Goal: Information Seeking & Learning: Find contact information

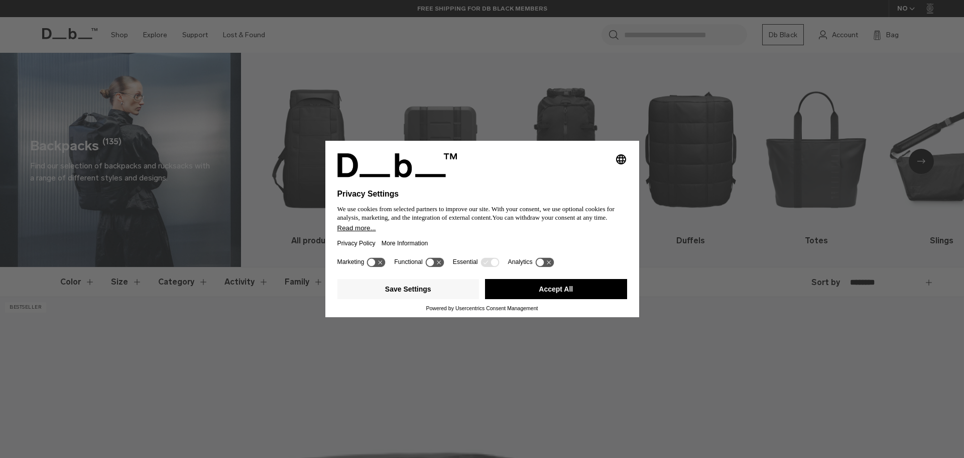
click at [542, 258] on icon at bounding box center [544, 262] width 19 height 10
click at [544, 264] on icon at bounding box center [544, 262] width 19 height 10
click at [436, 290] on button "Save Settings" at bounding box center [409, 289] width 142 height 20
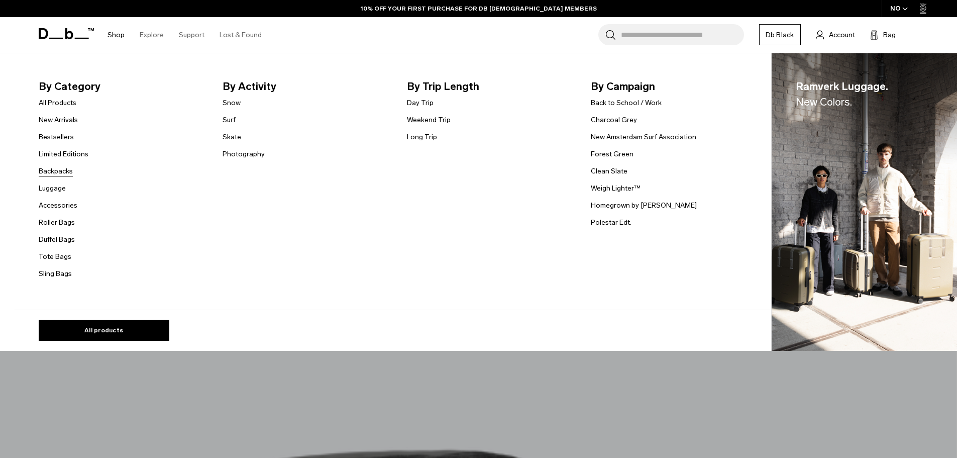
click at [70, 171] on link "Backpacks" at bounding box center [56, 171] width 34 height 11
click link "Backpacks"
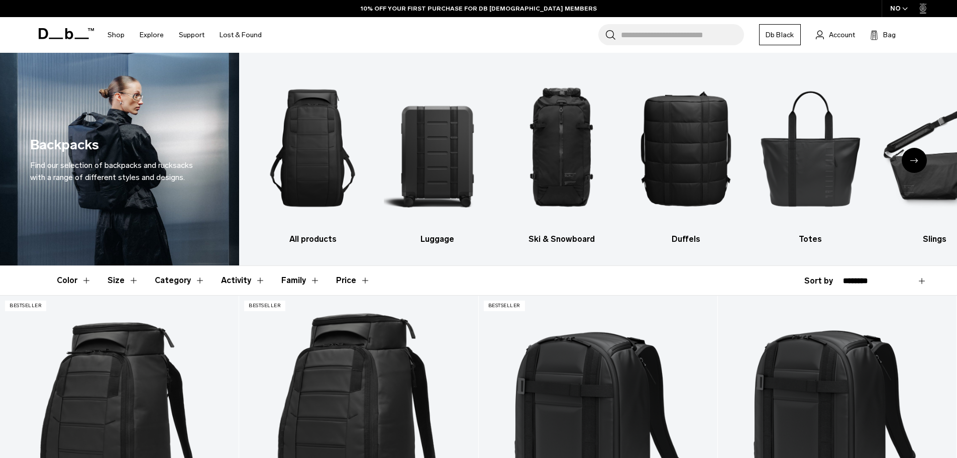
click at [310, 282] on button "Family" at bounding box center [300, 280] width 39 height 29
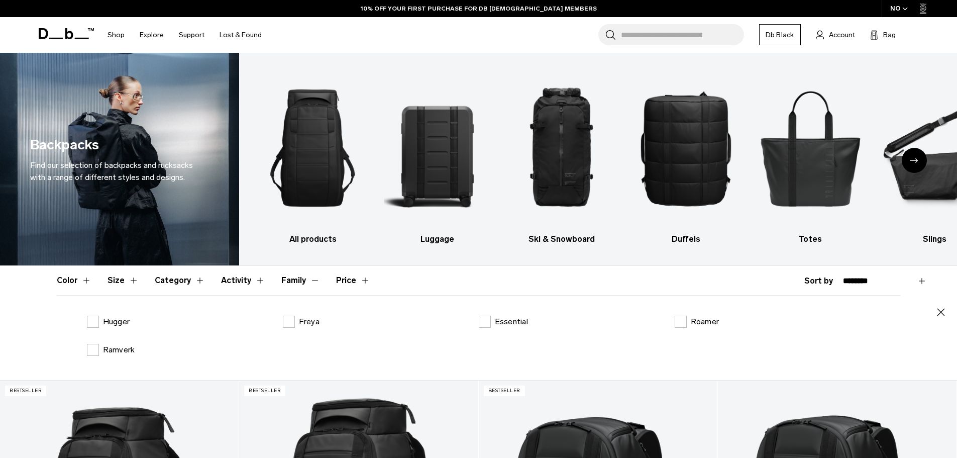
click at [310, 282] on button "Family" at bounding box center [300, 280] width 39 height 29
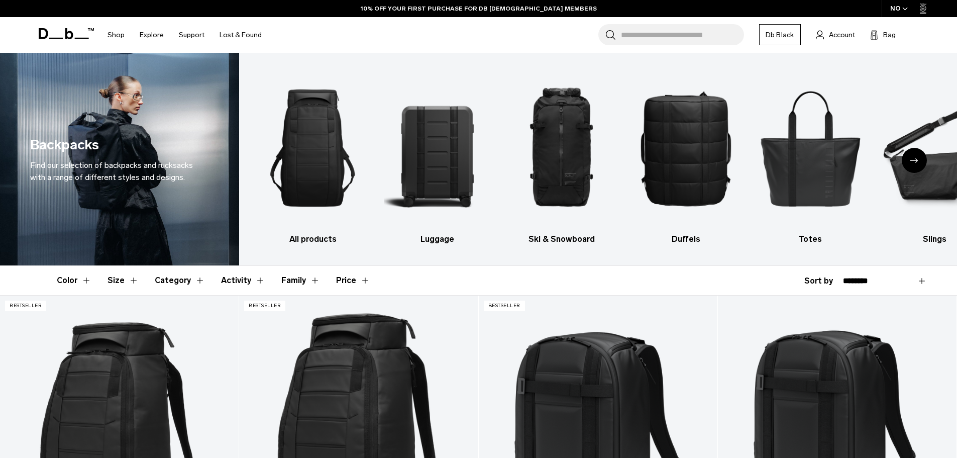
click at [359, 286] on button "Price" at bounding box center [353, 280] width 34 height 29
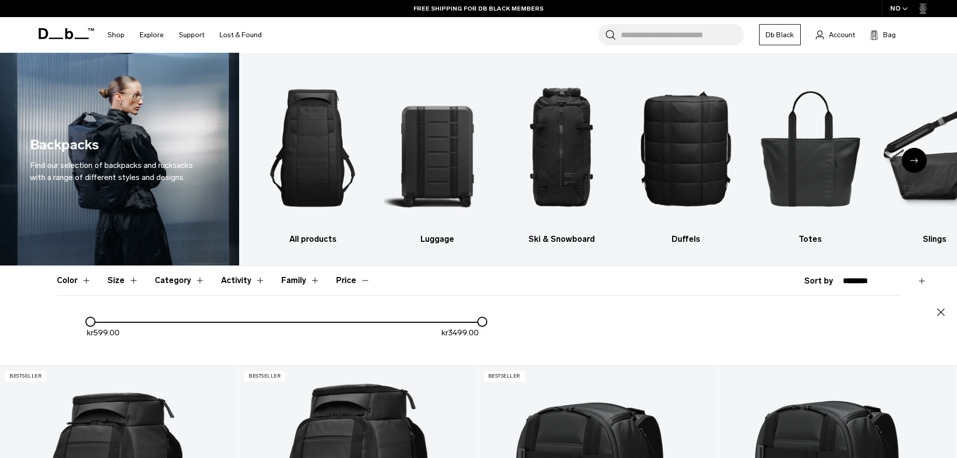
click at [359, 281] on button "Price" at bounding box center [353, 280] width 34 height 29
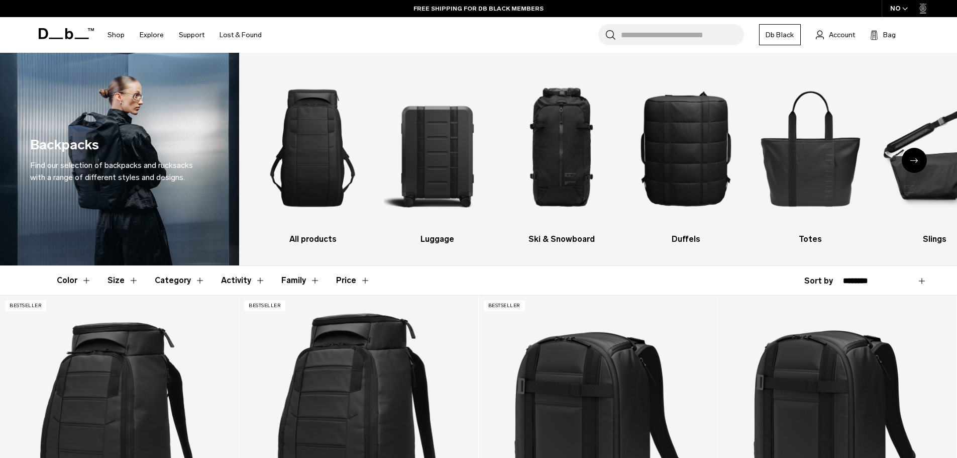
click at [87, 279] on button "Color" at bounding box center [74, 280] width 35 height 29
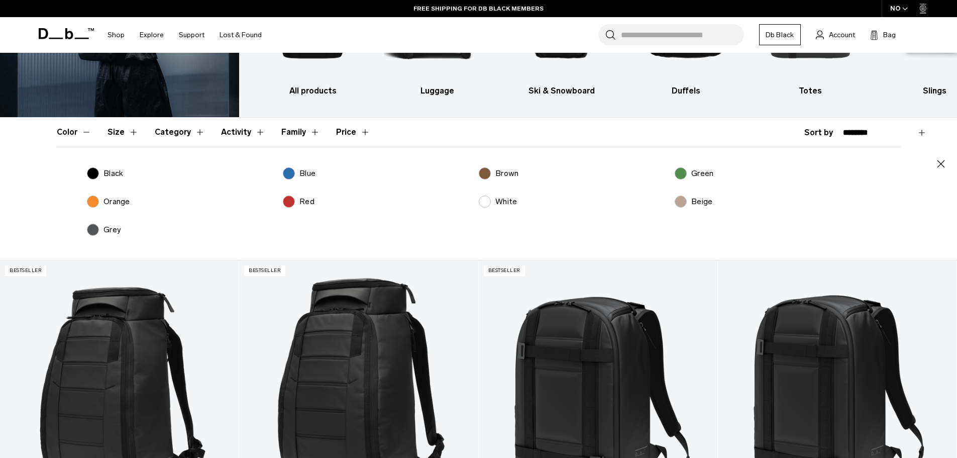
scroll to position [151, 0]
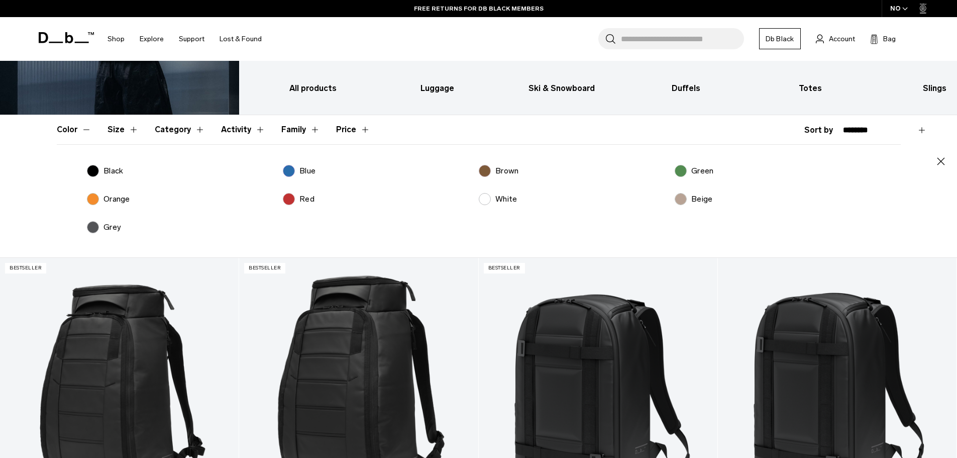
click at [93, 174] on label "Black" at bounding box center [105, 171] width 37 height 12
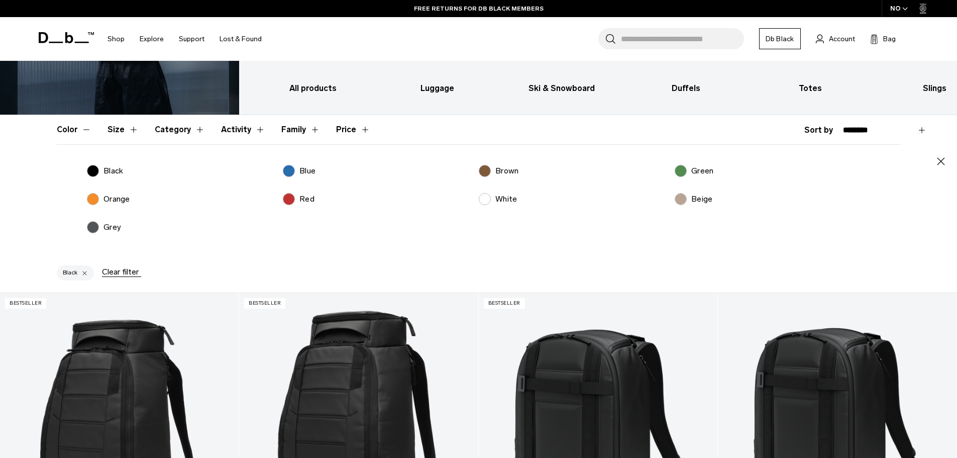
click at [91, 226] on label "Grey" at bounding box center [104, 227] width 35 height 12
click at [486, 169] on label "Brown" at bounding box center [499, 171] width 40 height 12
click at [289, 175] on label "Blue" at bounding box center [299, 171] width 33 height 12
click at [681, 169] on label "Green" at bounding box center [694, 171] width 39 height 12
click at [938, 164] on icon "button" at bounding box center [941, 162] width 8 height 8
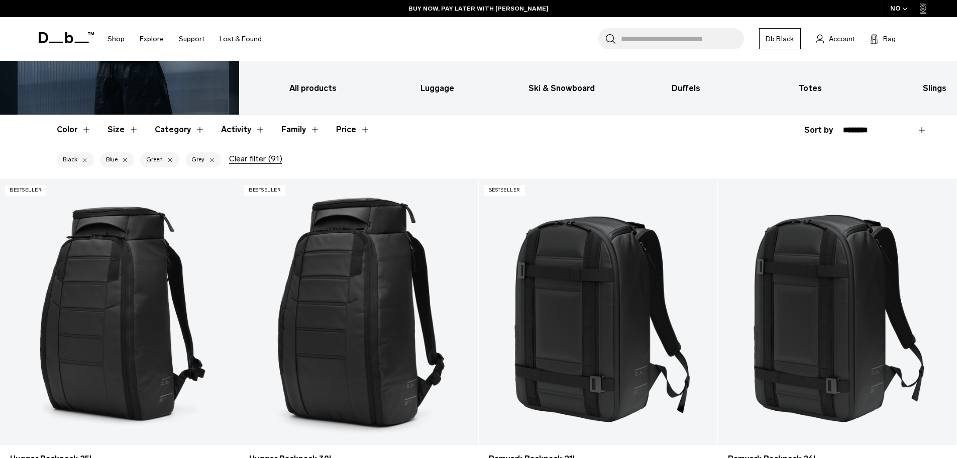
click at [895, 7] on div "NO" at bounding box center [899, 8] width 35 height 17
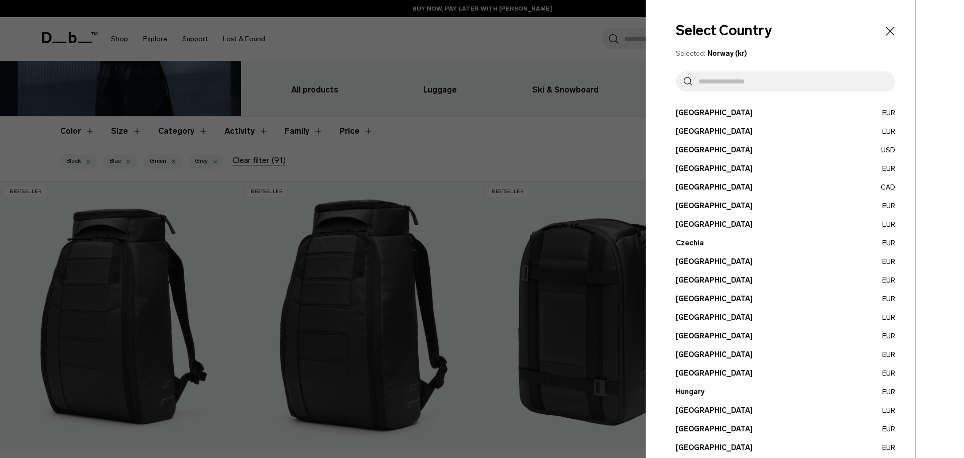
click at [429, 55] on div at bounding box center [482, 229] width 964 height 458
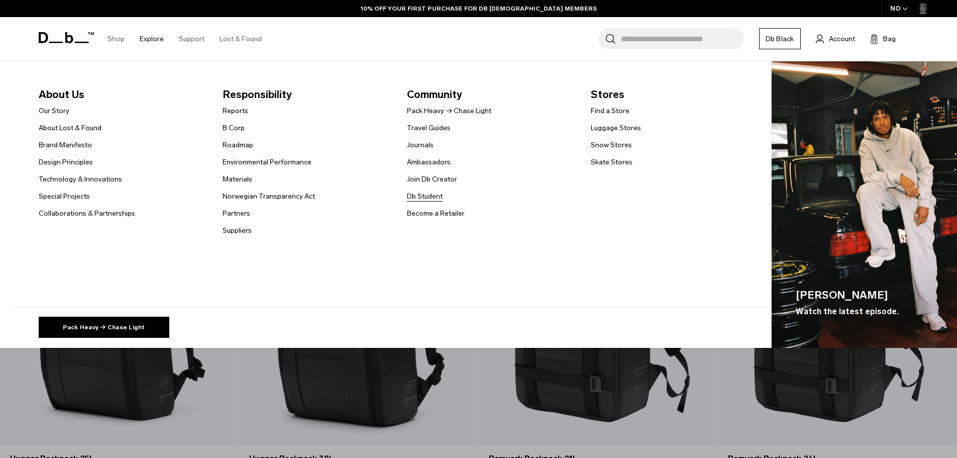
click at [430, 191] on link "Db Student" at bounding box center [425, 196] width 36 height 11
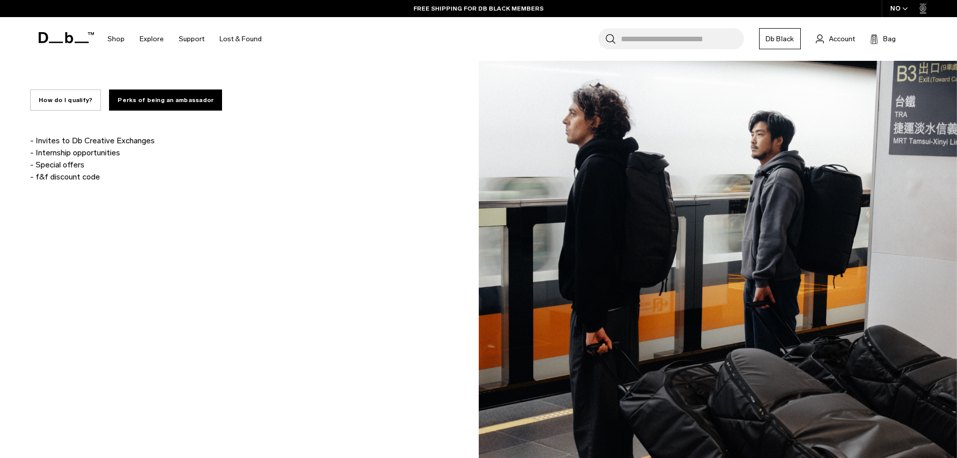
click at [400, 88] on div "How do I qualify? Perks of being an ambassador" at bounding box center [245, 97] width 430 height 41
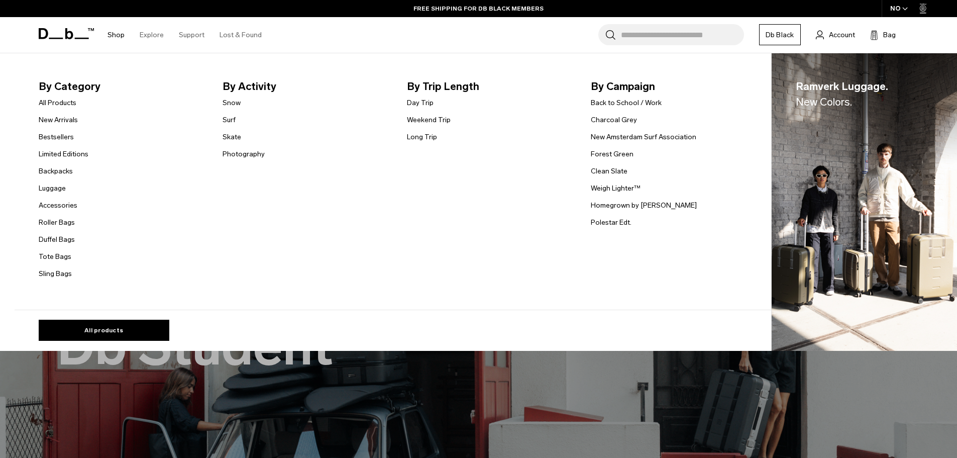
click at [119, 38] on link "Shop" at bounding box center [115, 35] width 17 height 36
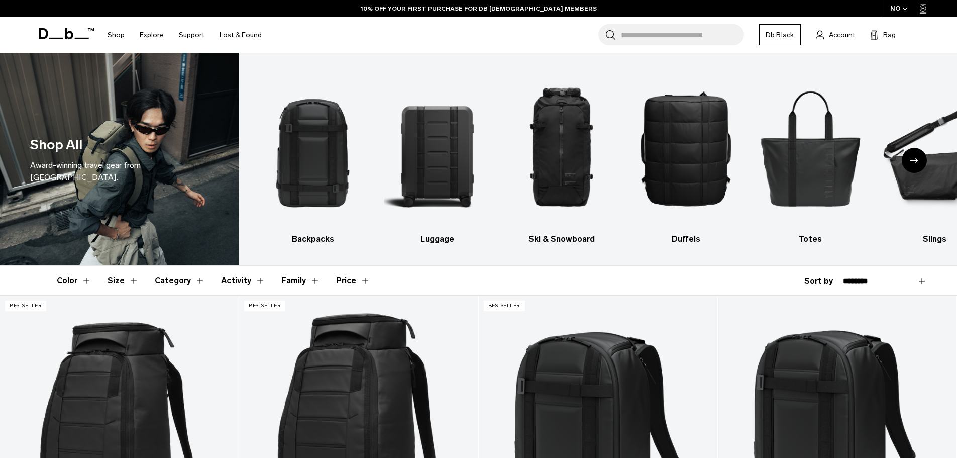
click at [370, 147] on ul "Backpacks [GEOGRAPHIC_DATA] Ski & Snowboard [GEOGRAPHIC_DATA] Totes Slings Surf…" at bounding box center [608, 156] width 698 height 177
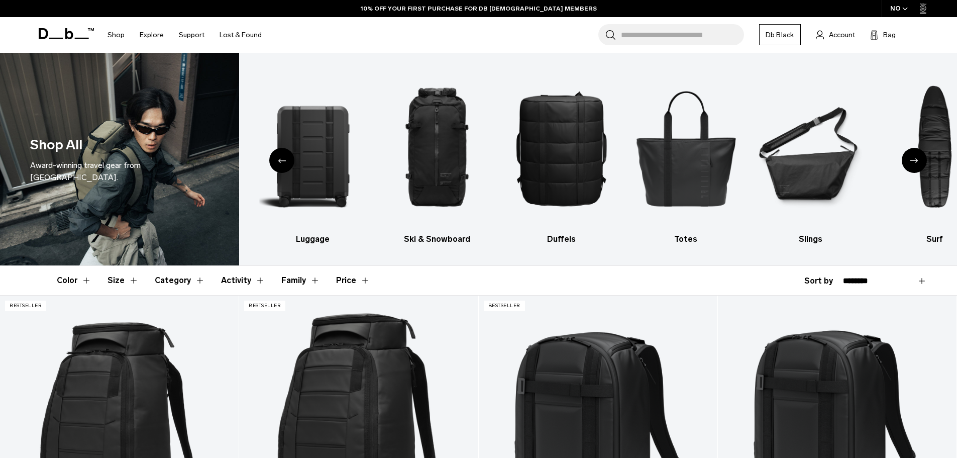
click at [278, 160] on icon "Previous slide" at bounding box center [282, 160] width 8 height 5
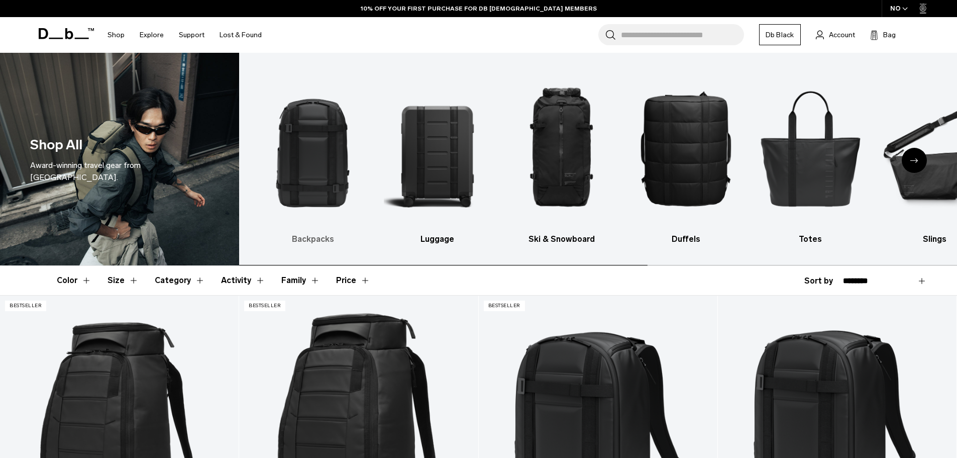
click at [278, 165] on img "1 / 10" at bounding box center [312, 148] width 107 height 160
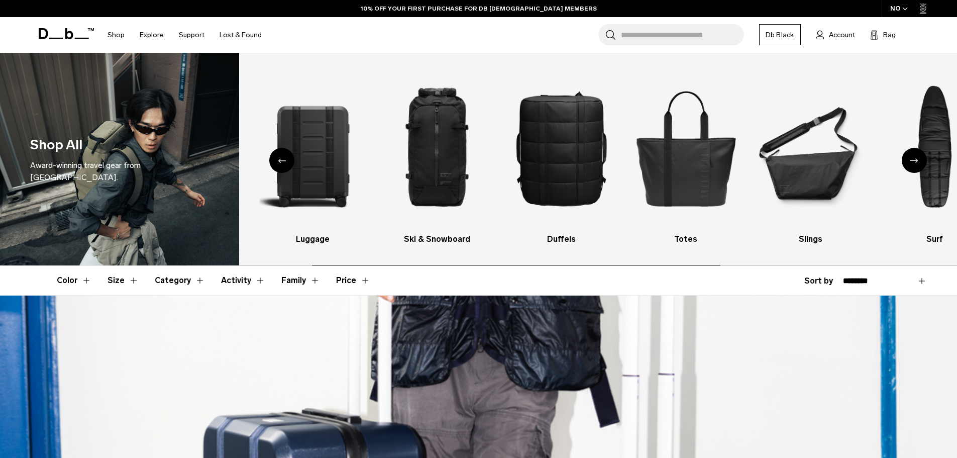
click at [831, 278] on div "**********" at bounding box center [865, 281] width 123 height 12
click at [821, 280] on div "**********" at bounding box center [865, 281] width 123 height 12
click at [928, 280] on div "Color Size Category Activity Family Price Close" at bounding box center [479, 280] width 904 height 29
click at [920, 283] on select "**********" at bounding box center [885, 280] width 84 height 9
select select "**********"
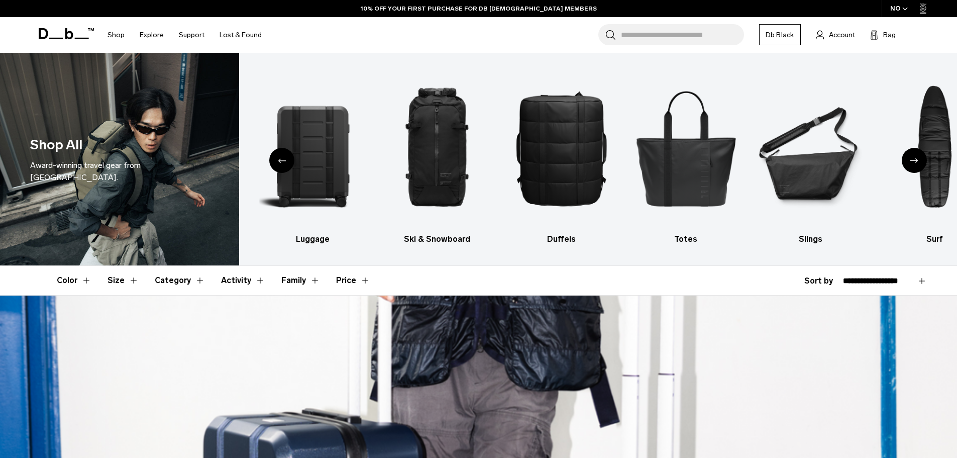
click at [843, 276] on select "**********" at bounding box center [885, 280] width 84 height 9
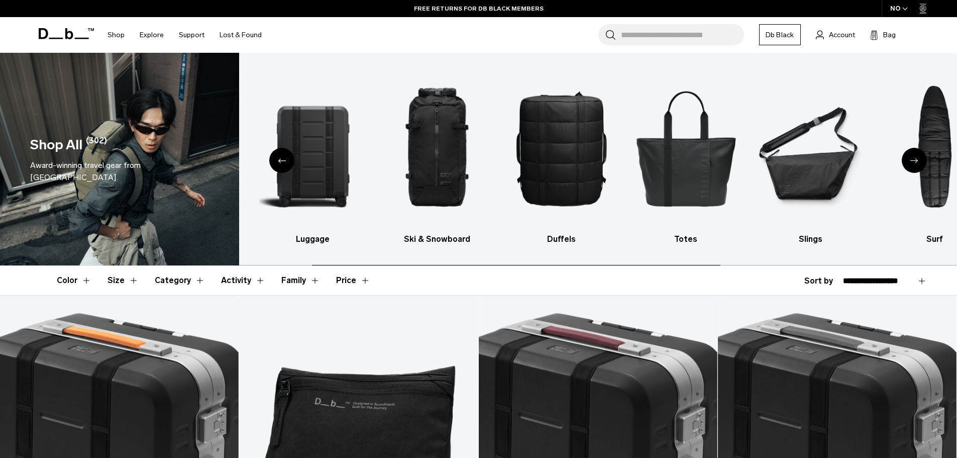
click at [286, 157] on div "Previous slide" at bounding box center [281, 160] width 25 height 25
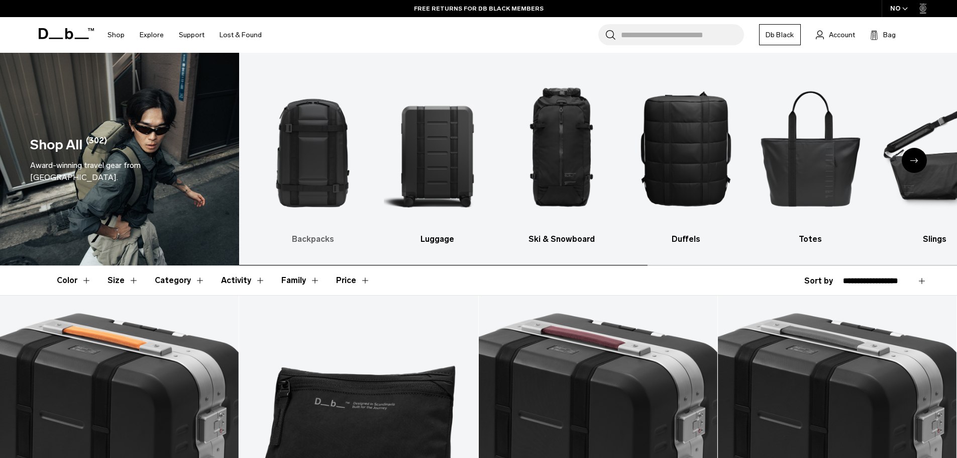
click at [304, 191] on img "1 / 10" at bounding box center [312, 148] width 107 height 160
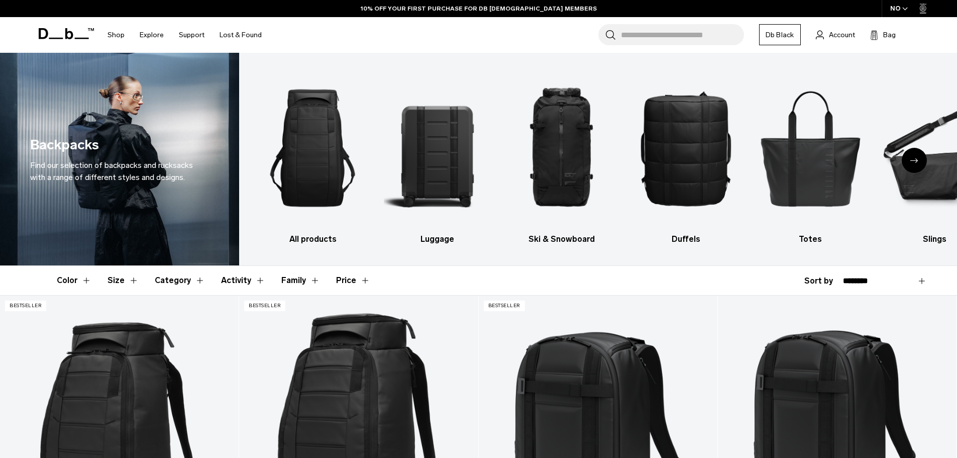
select select "**********"
click at [843, 276] on select "**********" at bounding box center [885, 280] width 84 height 9
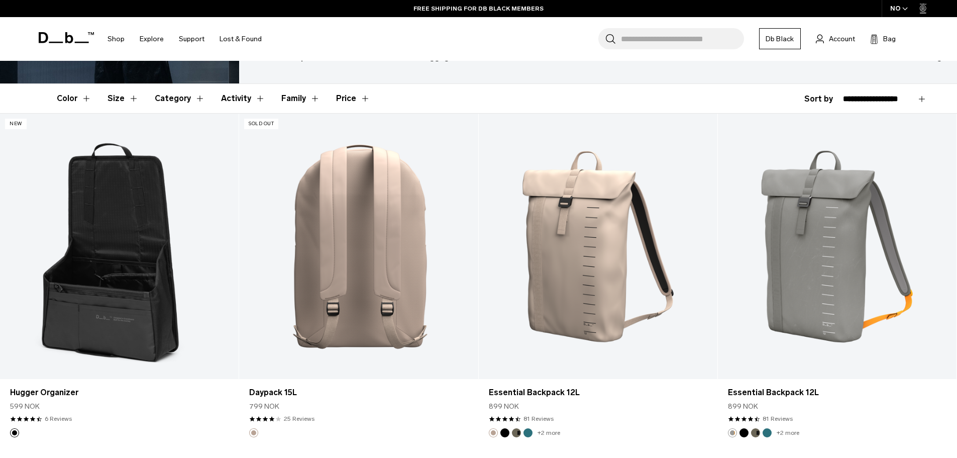
scroll to position [100, 0]
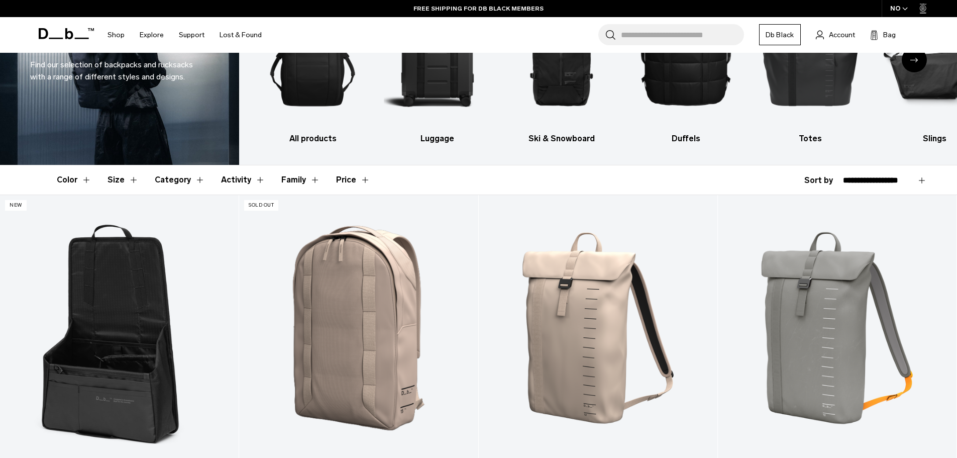
click at [81, 180] on button "Color" at bounding box center [74, 179] width 35 height 29
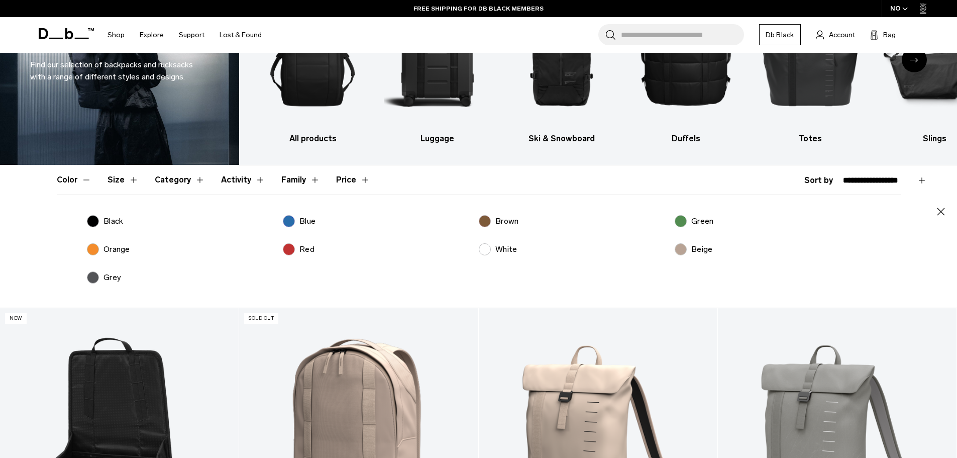
drag, startPoint x: 93, startPoint y: 218, endPoint x: 95, endPoint y: 255, distance: 36.7
click at [94, 219] on label "Black" at bounding box center [105, 221] width 37 height 12
click at [93, 279] on label "Grey" at bounding box center [104, 277] width 35 height 12
drag, startPoint x: 294, startPoint y: 224, endPoint x: 358, endPoint y: 227, distance: 63.4
click at [295, 224] on label "Blue" at bounding box center [299, 221] width 33 height 12
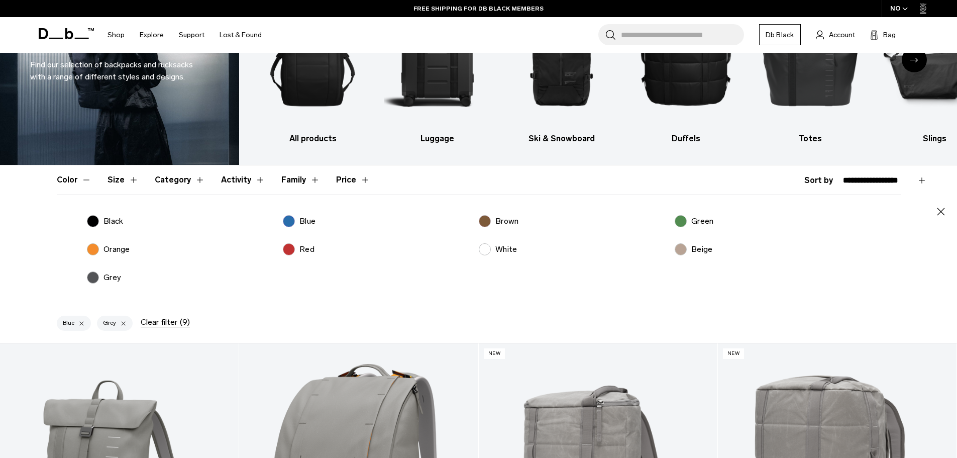
click at [488, 215] on label "Brown" at bounding box center [499, 221] width 40 height 12
click at [675, 218] on label "Green" at bounding box center [694, 221] width 39 height 12
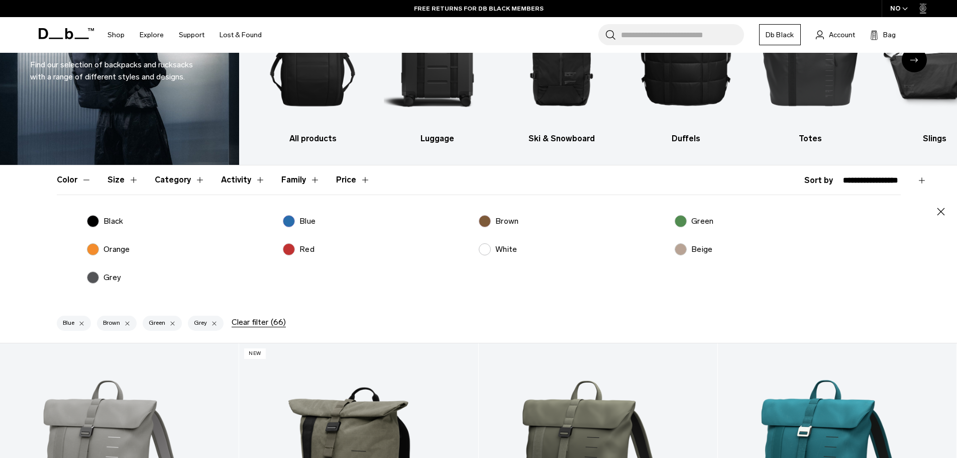
click at [936, 213] on icon "button" at bounding box center [941, 211] width 12 height 12
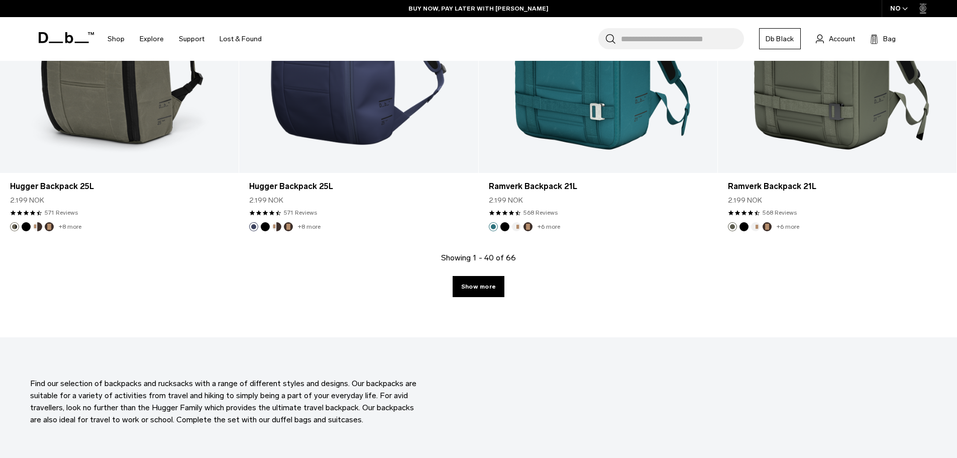
scroll to position [3516, 0]
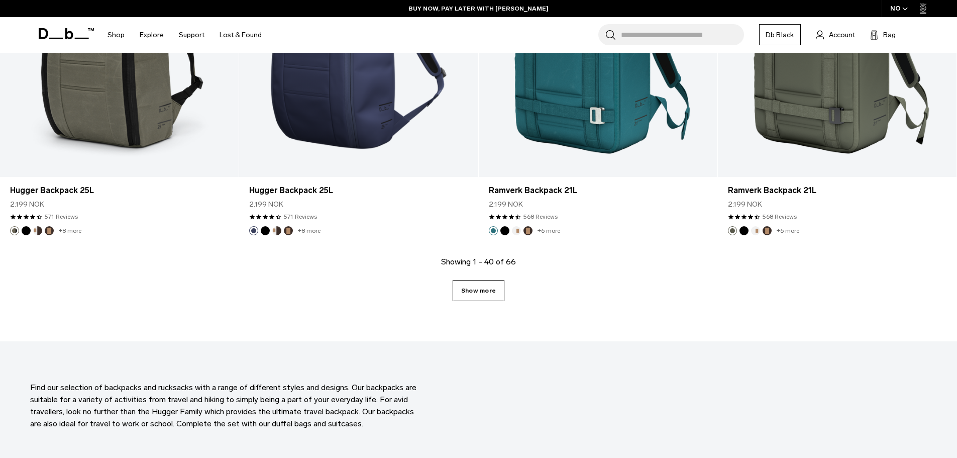
drag, startPoint x: 495, startPoint y: 302, endPoint x: 496, endPoint y: 292, distance: 10.1
click at [495, 302] on div "Showing 1 - 40 of 66 Show more" at bounding box center [478, 298] width 957 height 85
click at [496, 292] on link "Show more" at bounding box center [479, 290] width 52 height 21
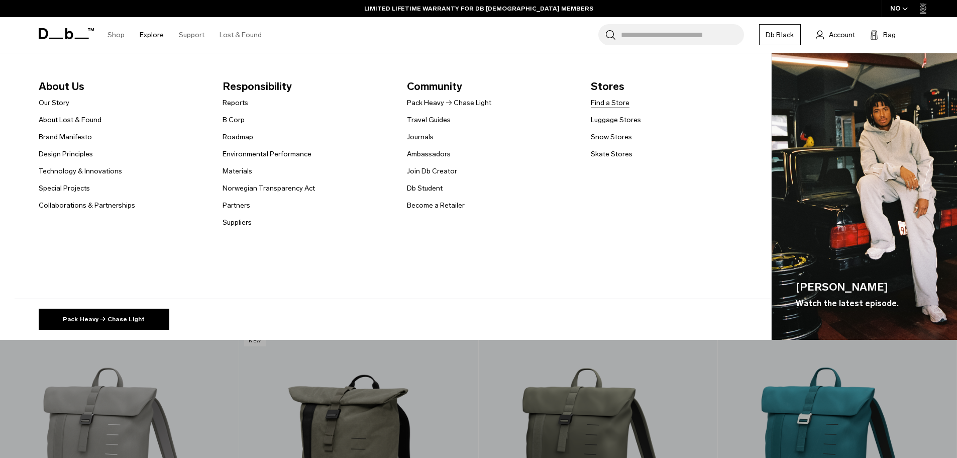
click at [620, 101] on link "Find a Store" at bounding box center [610, 102] width 39 height 11
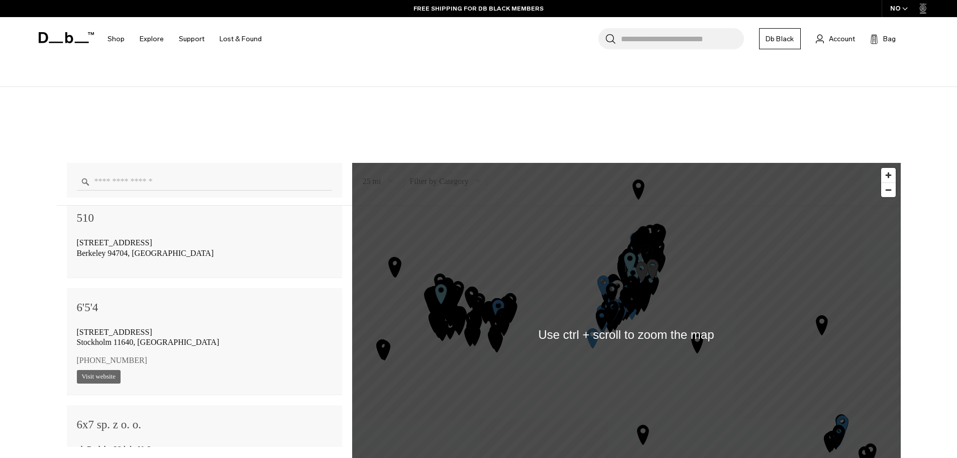
scroll to position [854, 0]
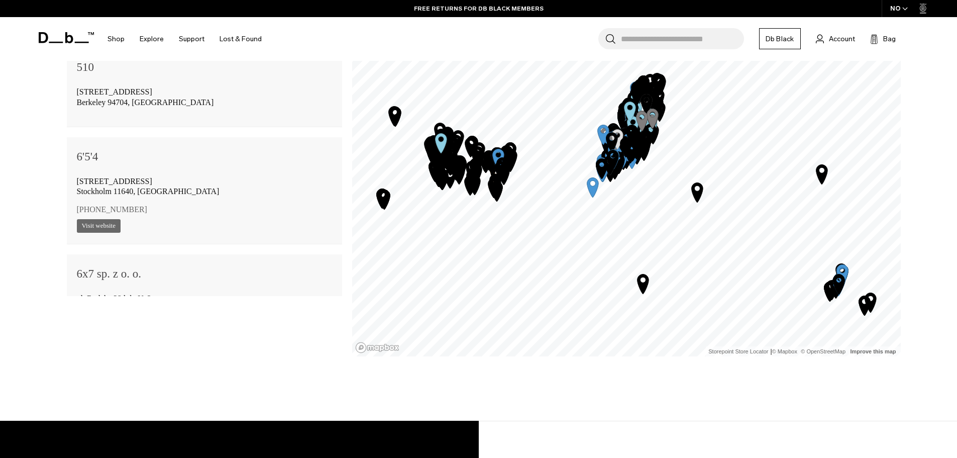
click at [410, 12] on div "1 2 3 4 5 6 7 8 9 10 11 12 13 14 15 16 17 18 19 20 21 22 23 24 25 26 27 28 29 3…" at bounding box center [626, 12] width 549 height 0
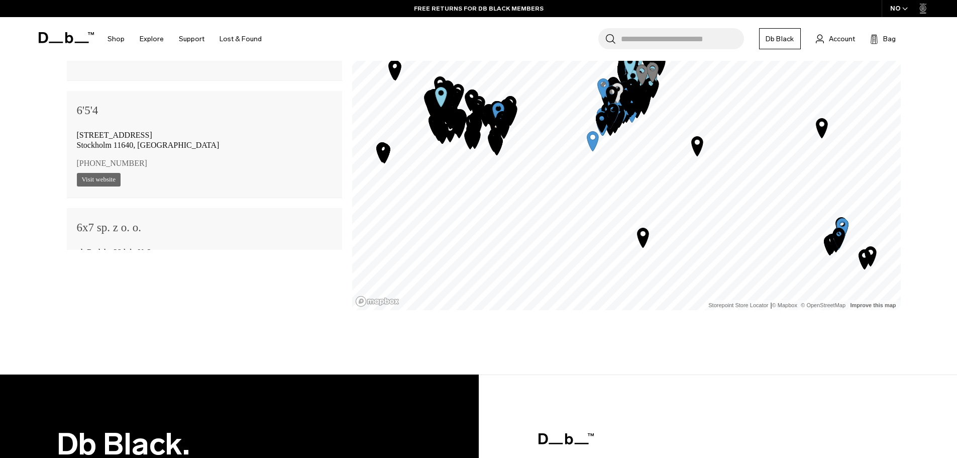
scroll to position [804, 0]
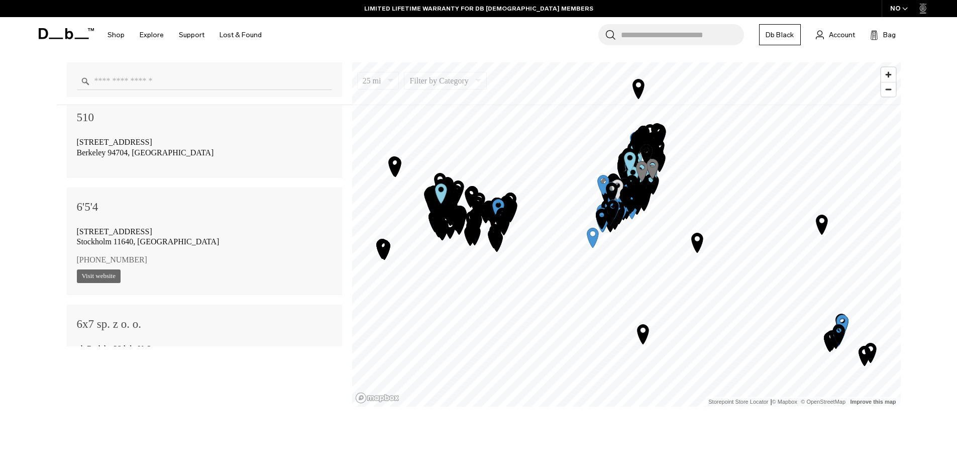
click at [622, 150] on icon "Map marker" at bounding box center [629, 161] width 25 height 25
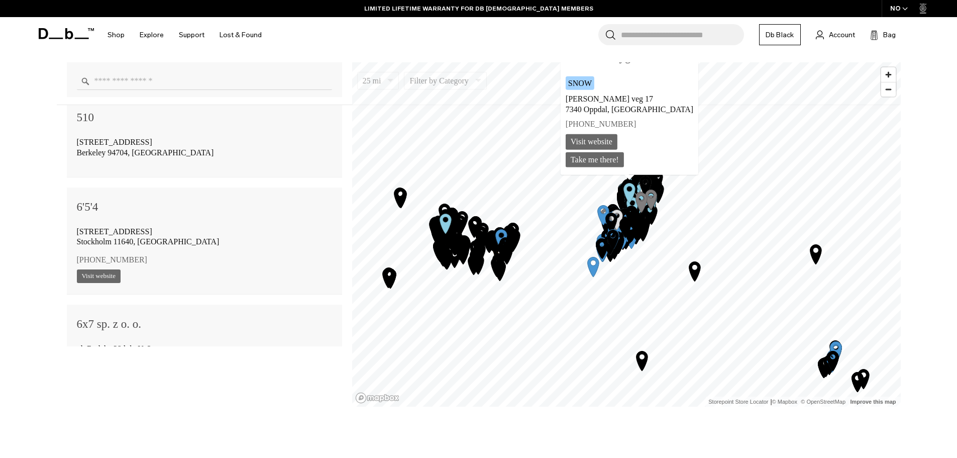
scroll to position [94660, 0]
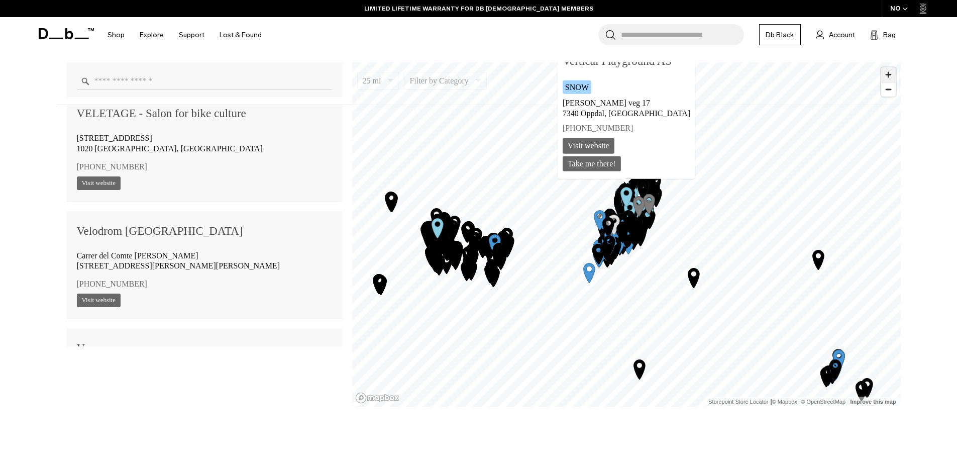
click at [883, 72] on span "Zoom in" at bounding box center [888, 74] width 15 height 15
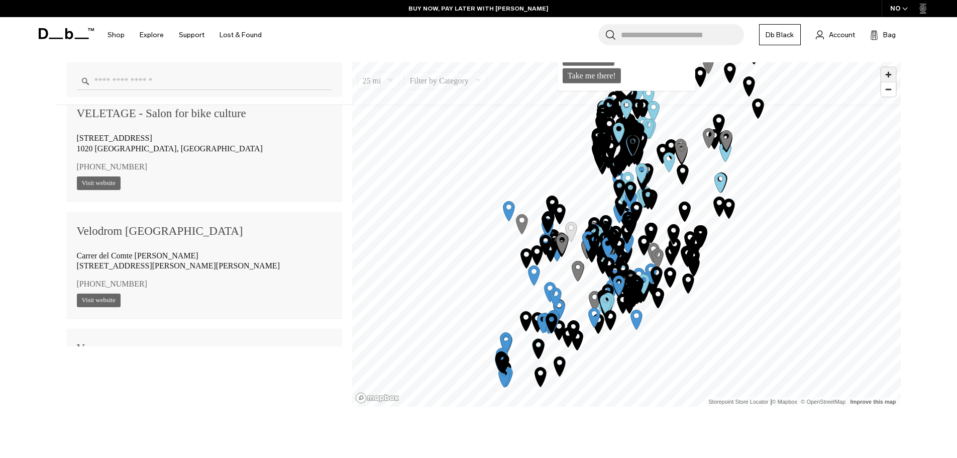
click at [883, 71] on span "Zoom in" at bounding box center [888, 74] width 15 height 15
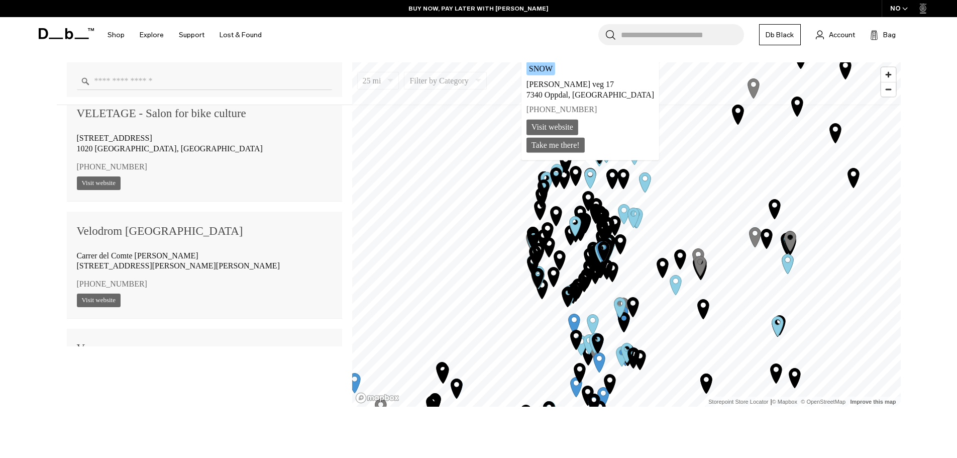
drag, startPoint x: 716, startPoint y: 204, endPoint x: 652, endPoint y: 275, distance: 95.7
click at [652, 275] on icon "Map marker" at bounding box center [662, 267] width 25 height 25
click at [885, 78] on span "Zoom in" at bounding box center [888, 74] width 15 height 15
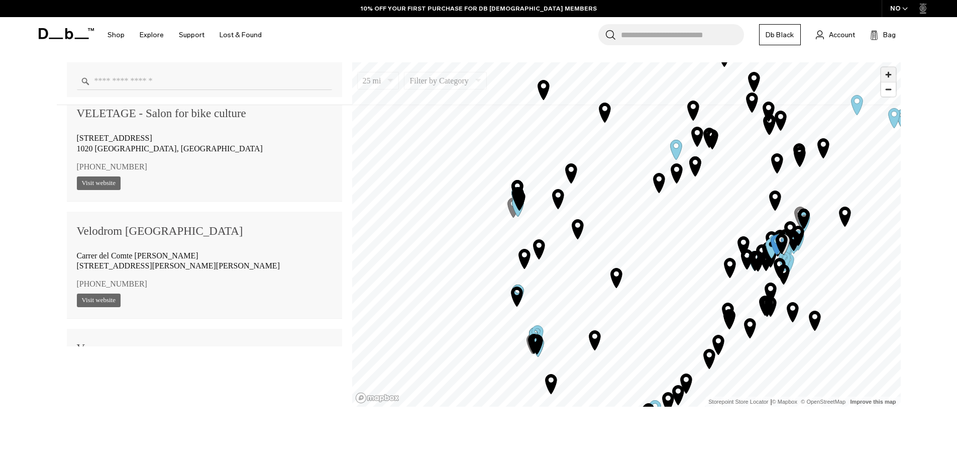
click at [894, 78] on span "Zoom in" at bounding box center [888, 74] width 15 height 15
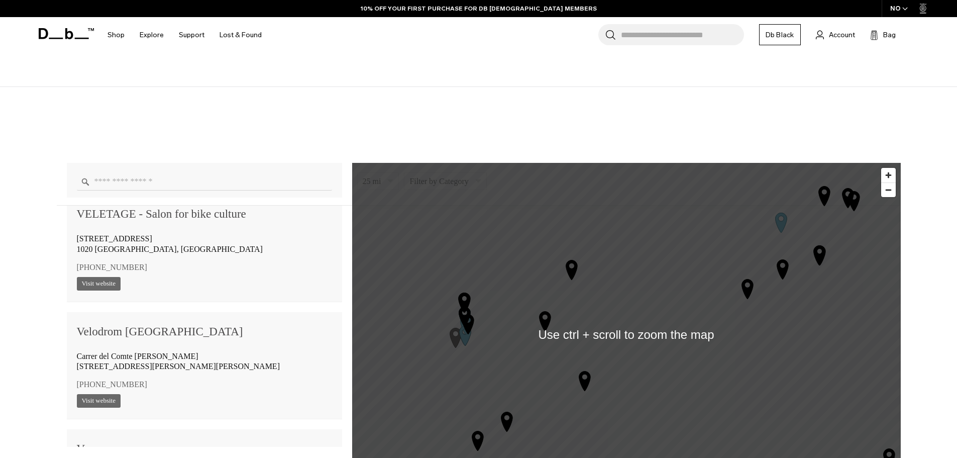
scroll to position [753, 0]
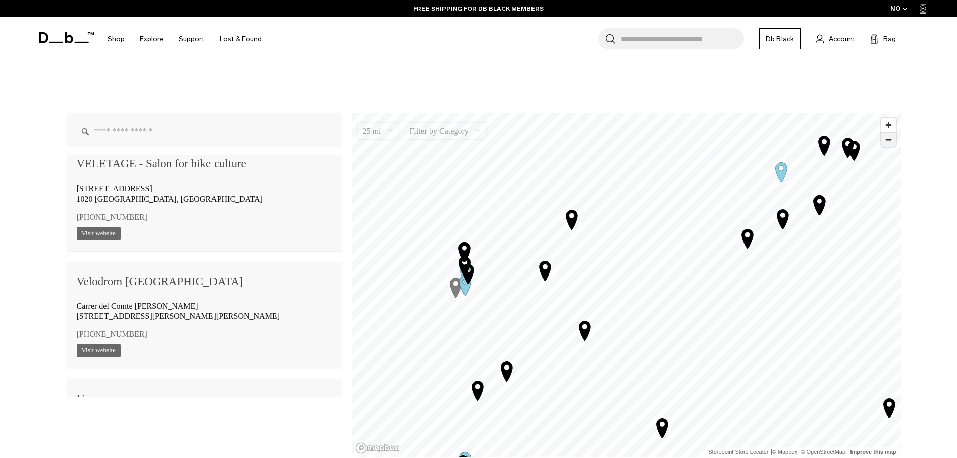
click at [892, 133] on span "Zoom out" at bounding box center [888, 140] width 15 height 14
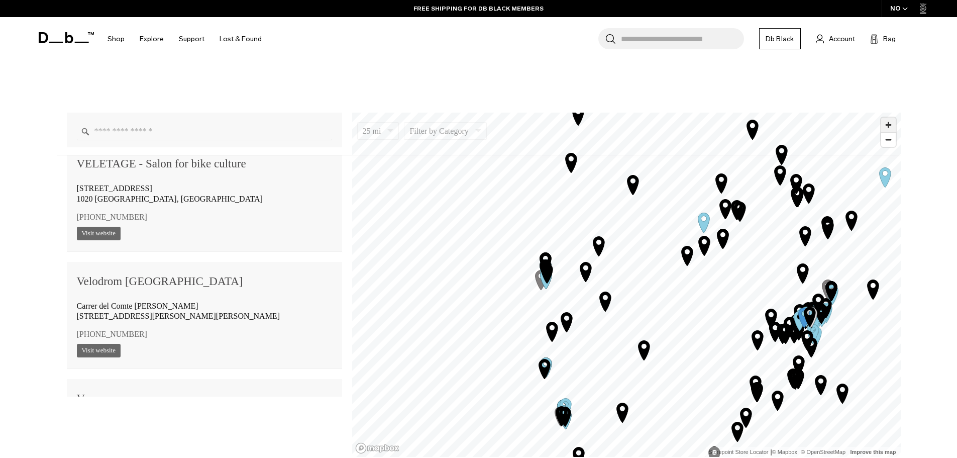
click at [889, 126] on span "Zoom in" at bounding box center [888, 125] width 15 height 15
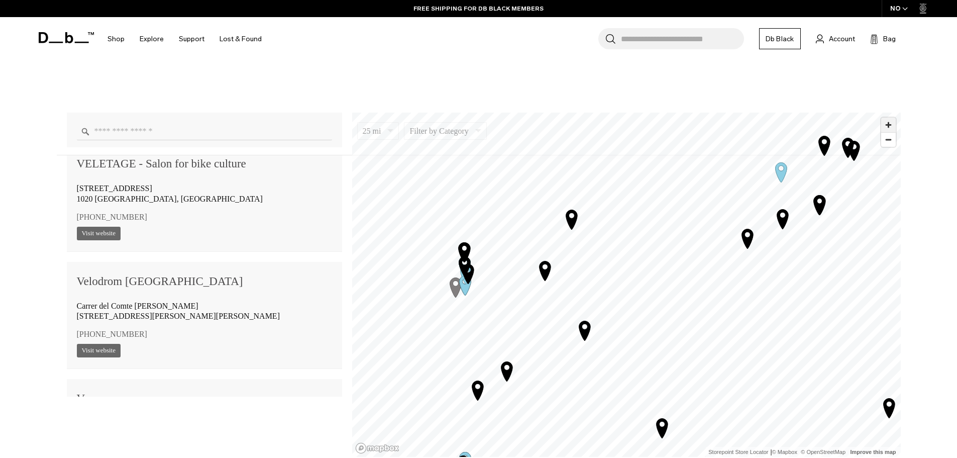
click at [889, 126] on span "Zoom in" at bounding box center [888, 125] width 15 height 15
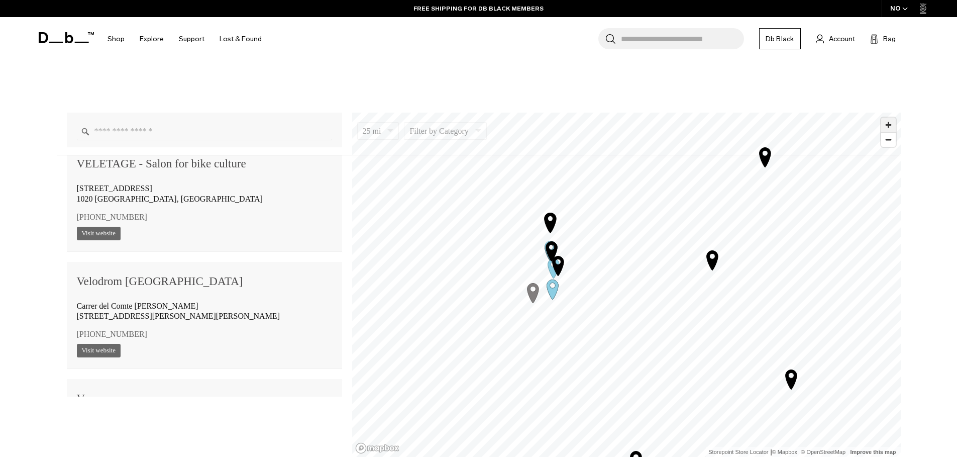
click at [890, 127] on span "Zoom in" at bounding box center [888, 125] width 15 height 15
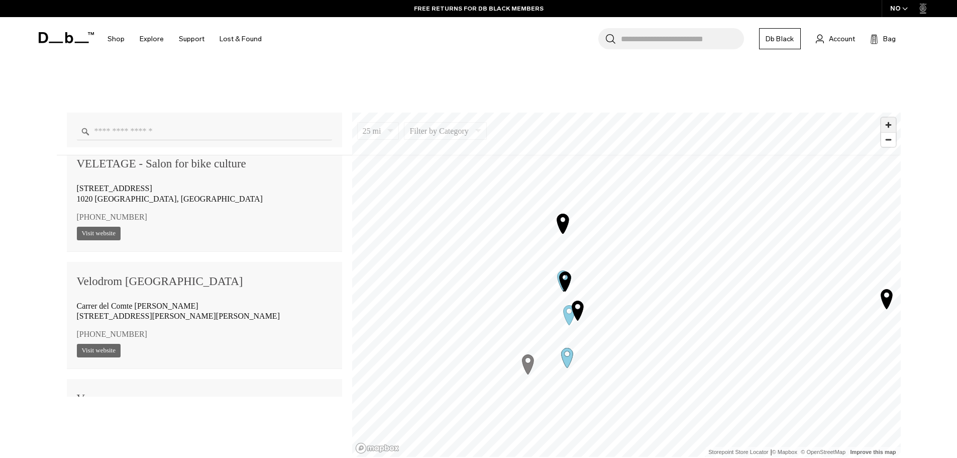
click at [889, 128] on span "Zoom in" at bounding box center [888, 125] width 15 height 15
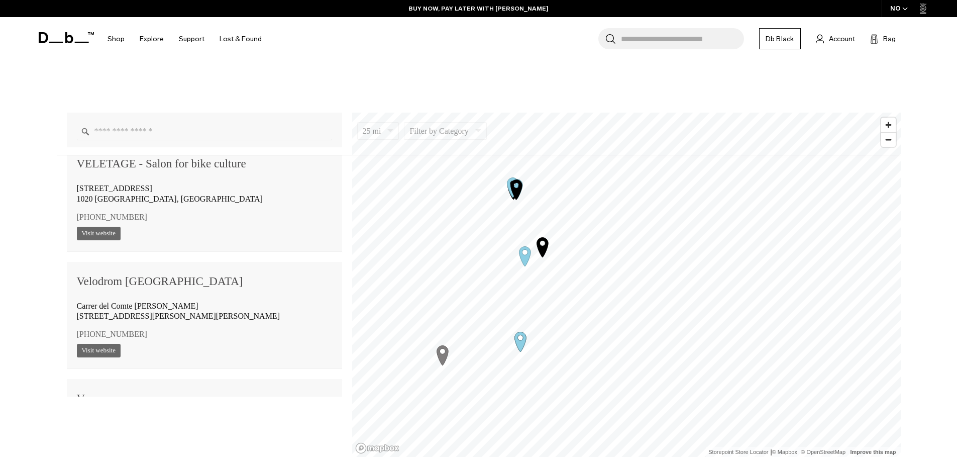
click at [524, 336] on icon "Map marker" at bounding box center [520, 342] width 12 height 20
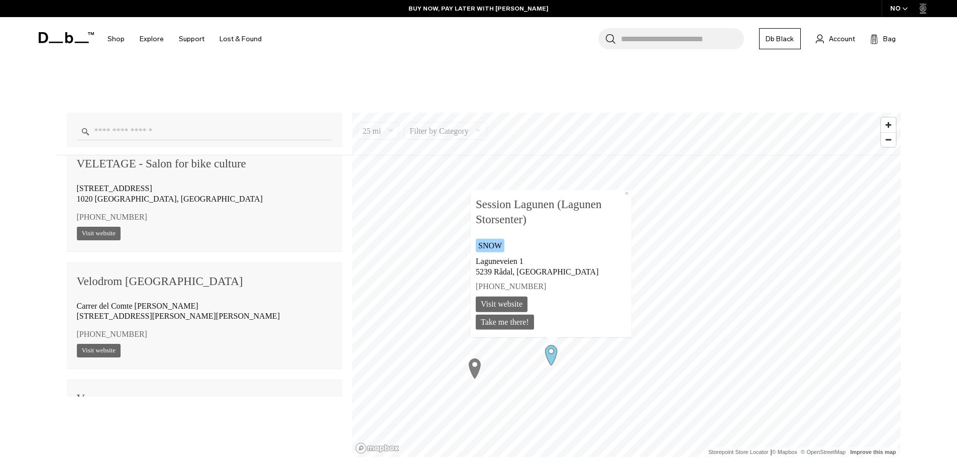
scroll to position [66047, 0]
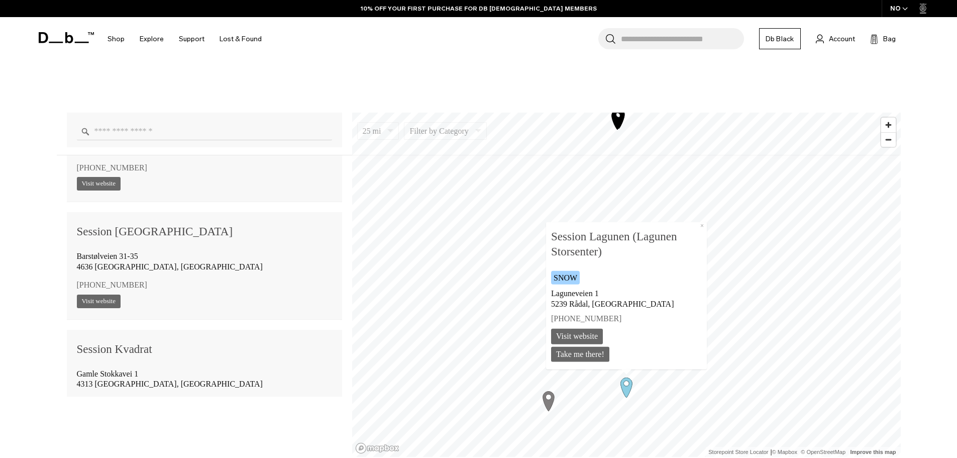
click at [545, 398] on icon "Map marker" at bounding box center [548, 401] width 12 height 20
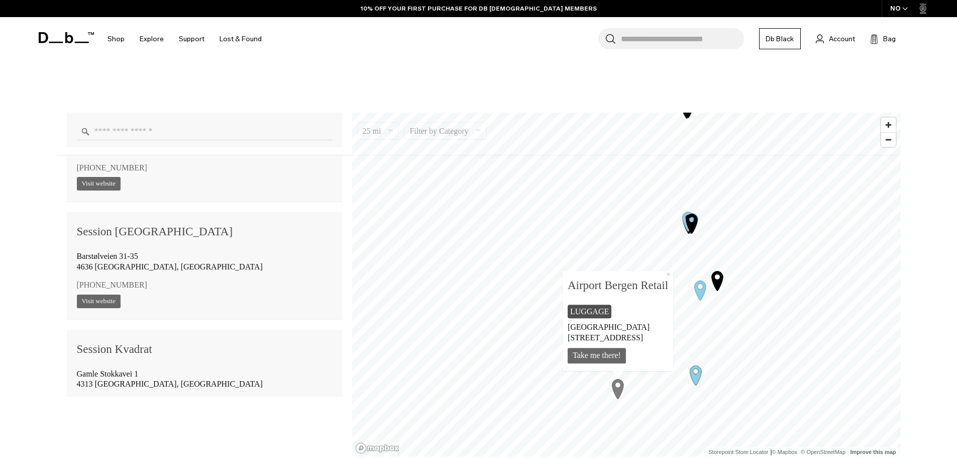
scroll to position [1826, 0]
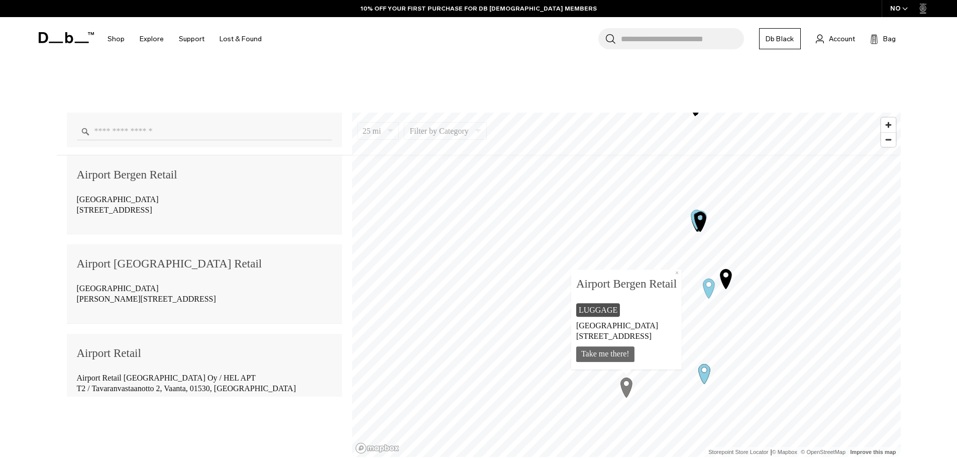
click at [704, 233] on icon "Map marker" at bounding box center [700, 220] width 25 height 25
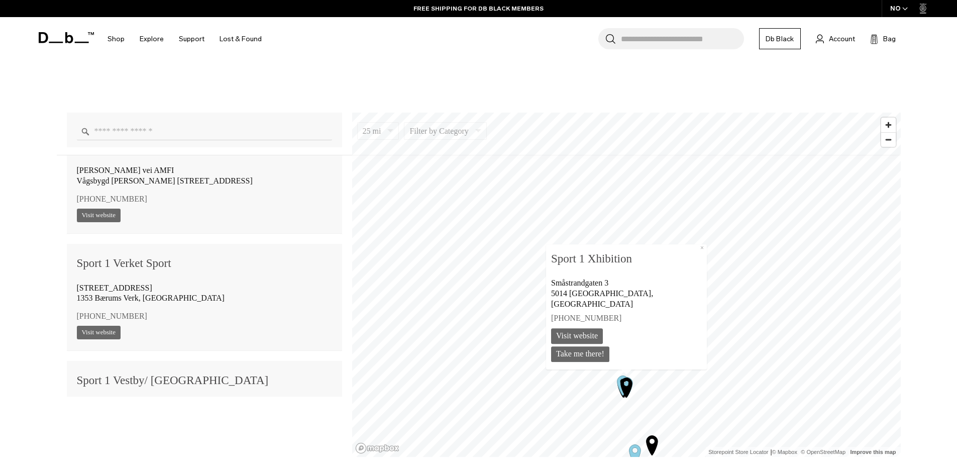
click at [620, 381] on icon "Map marker" at bounding box center [626, 386] width 25 height 25
click at [620, 378] on icon "Map marker" at bounding box center [626, 386] width 25 height 25
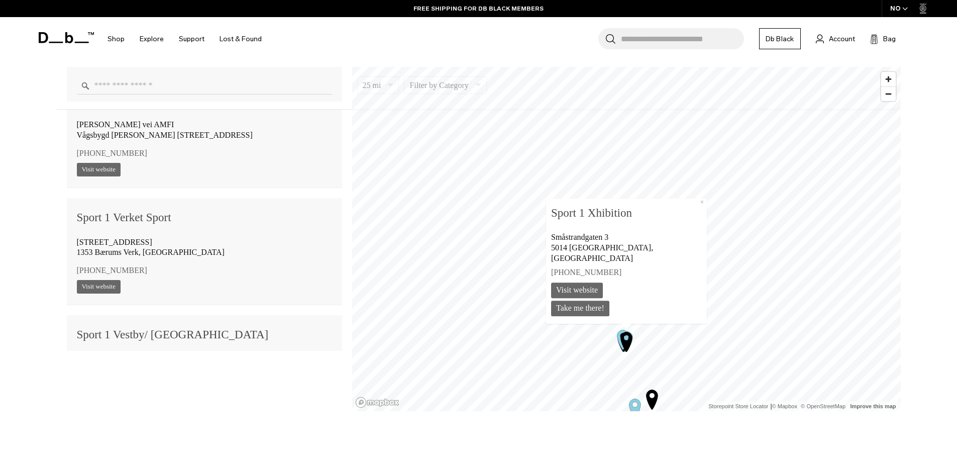
scroll to position [804, 0]
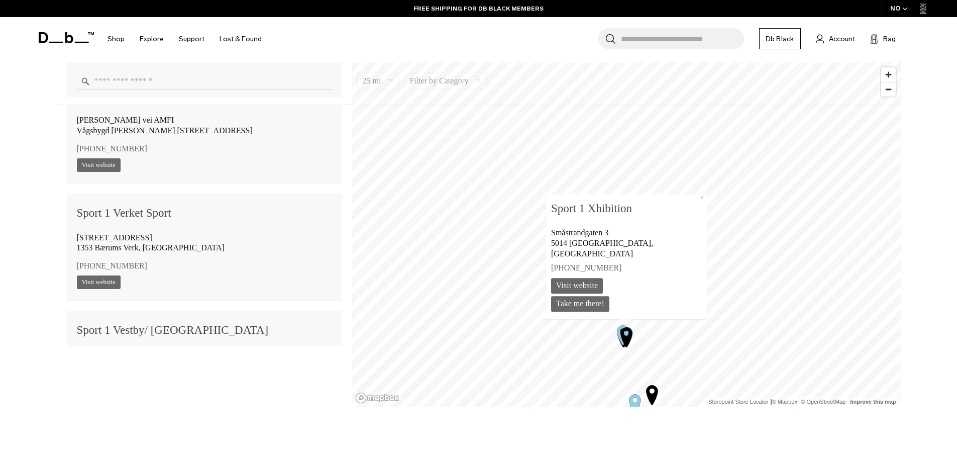
click at [647, 392] on icon "Map marker" at bounding box center [652, 395] width 12 height 20
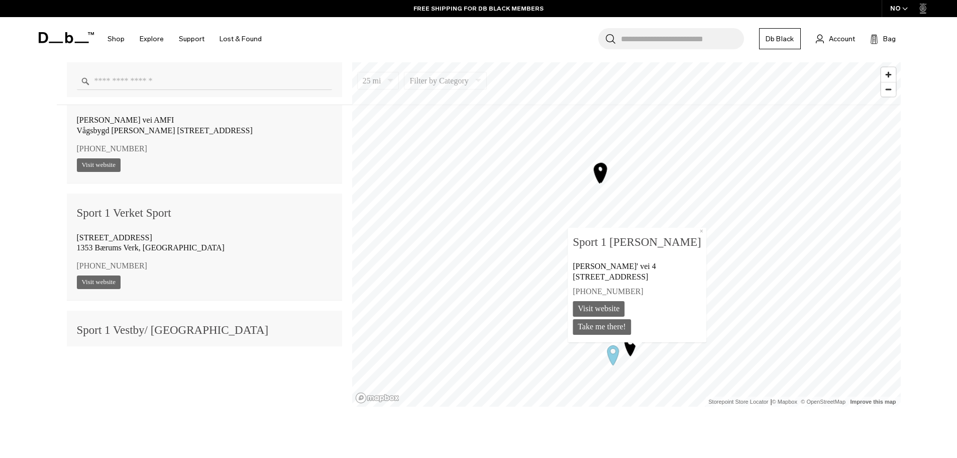
scroll to position [78118, 0]
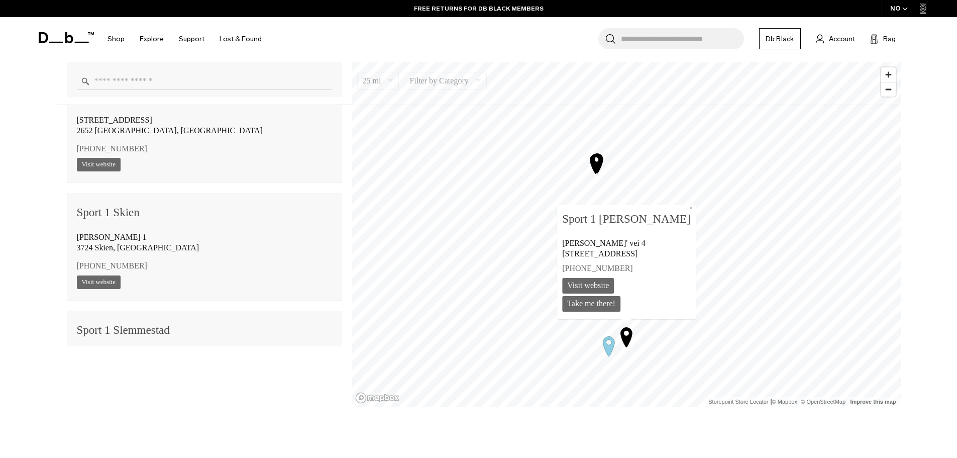
click at [612, 352] on icon "Map marker" at bounding box center [608, 345] width 25 height 25
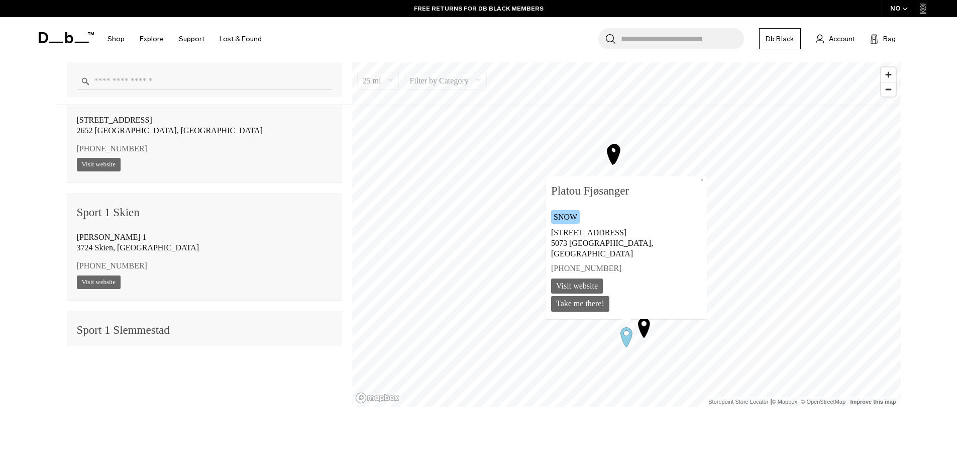
scroll to position [58000, 0]
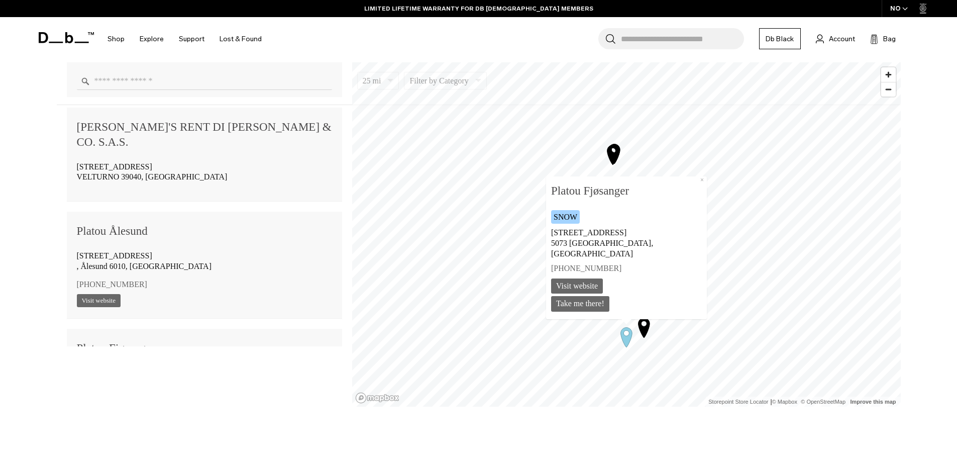
click at [644, 331] on icon "Map marker" at bounding box center [644, 327] width 12 height 20
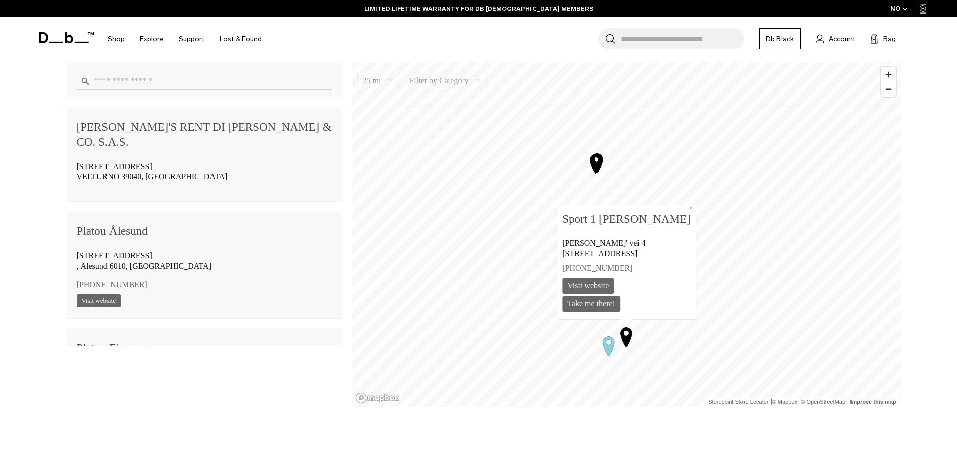
scroll to position [78118, 0]
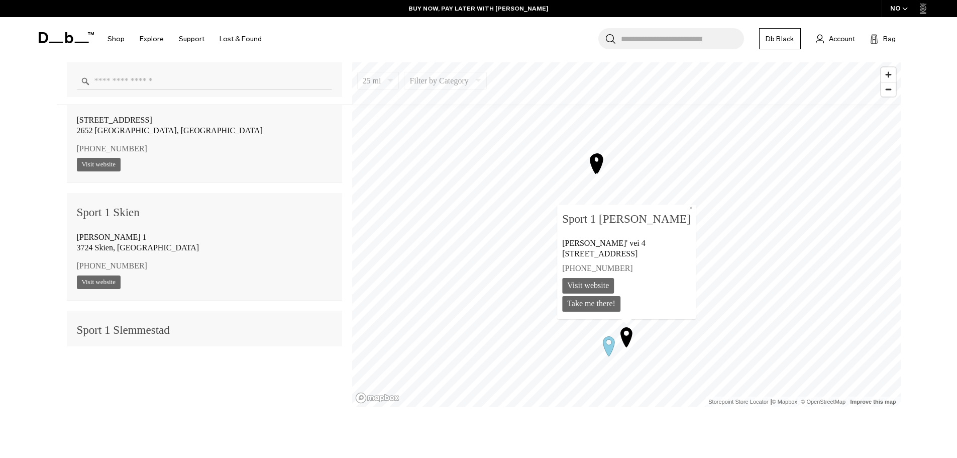
click at [597, 161] on icon "Map marker" at bounding box center [597, 162] width 25 height 25
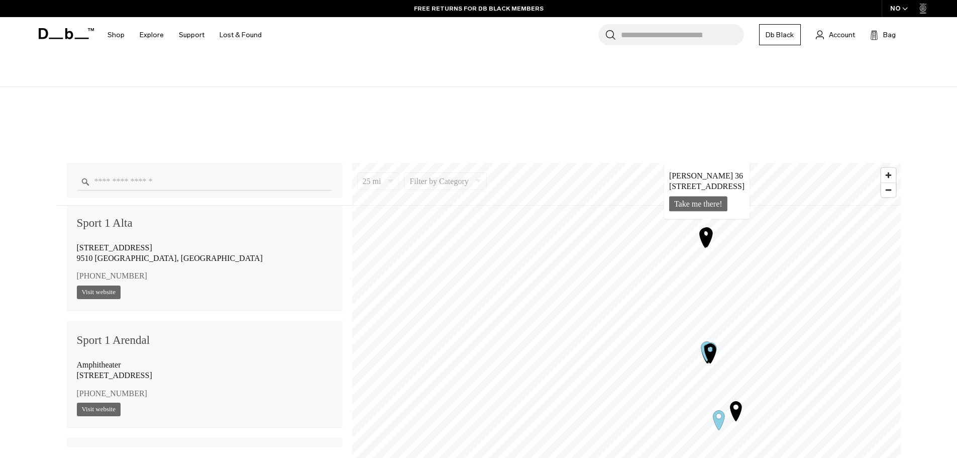
scroll to position [72572, 0]
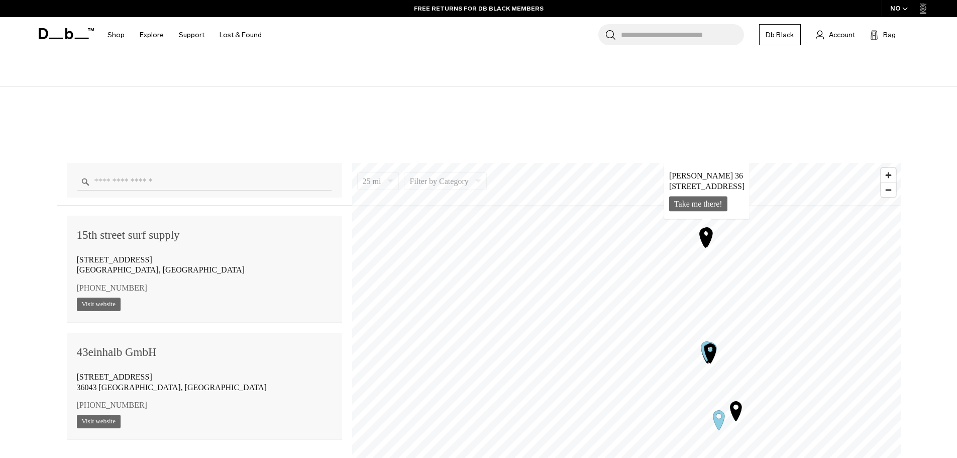
scroll to position [72572, 0]
